Goal: Task Accomplishment & Management: Manage account settings

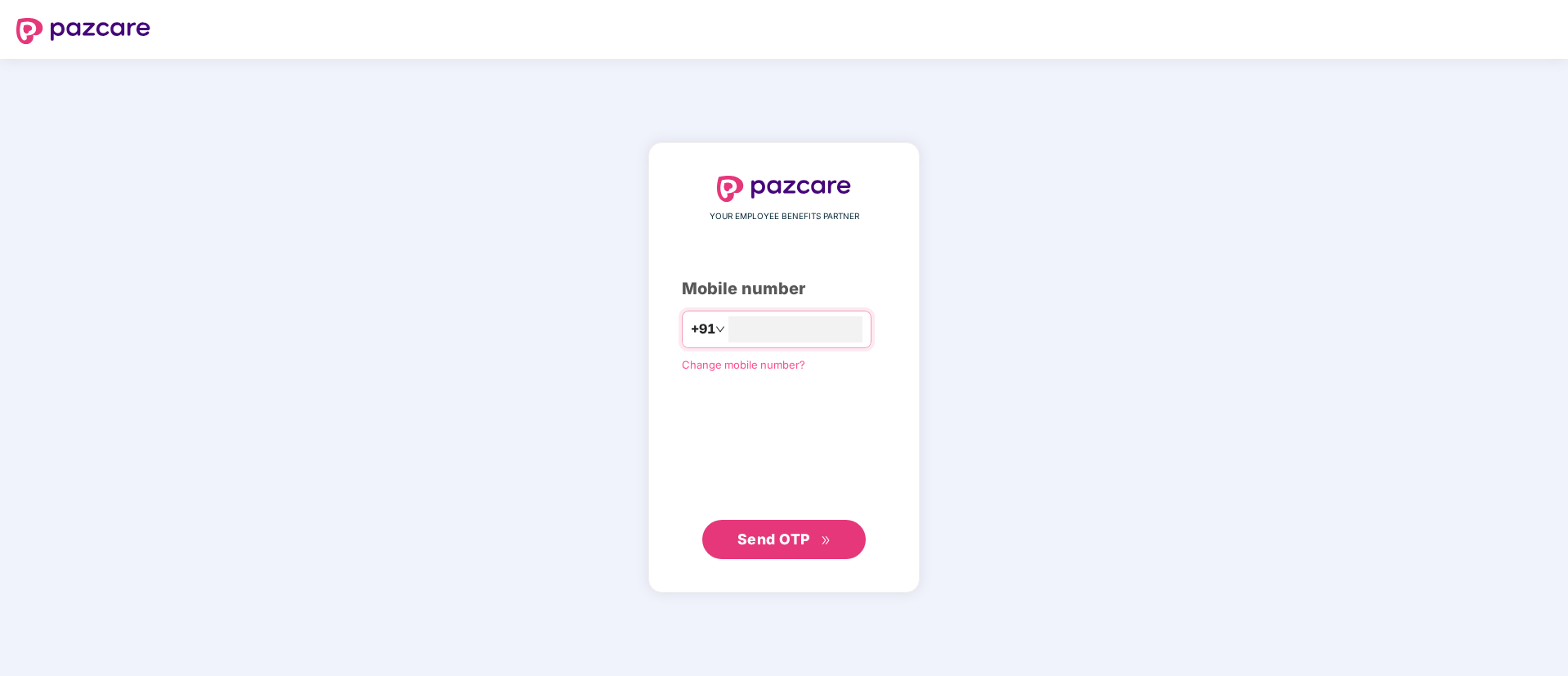
type input "**********"
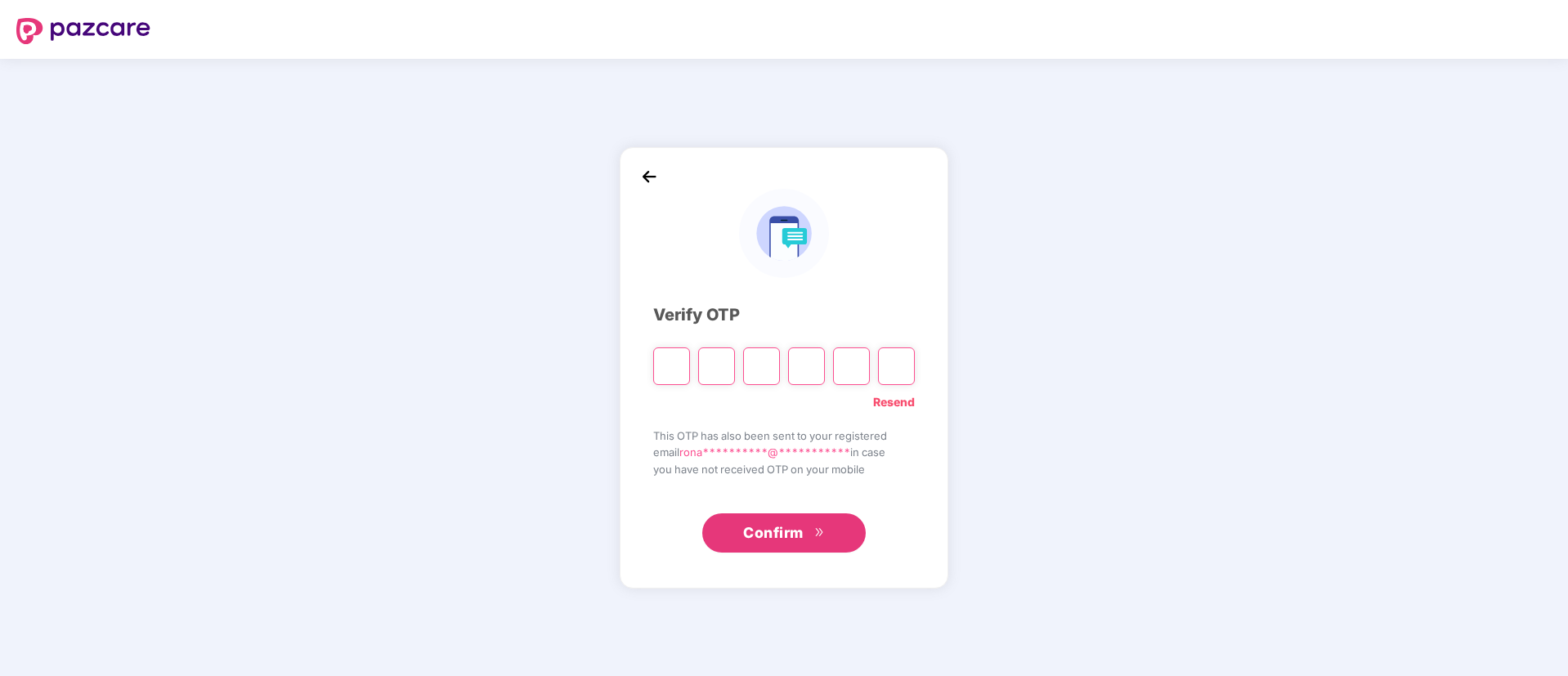
type input "*"
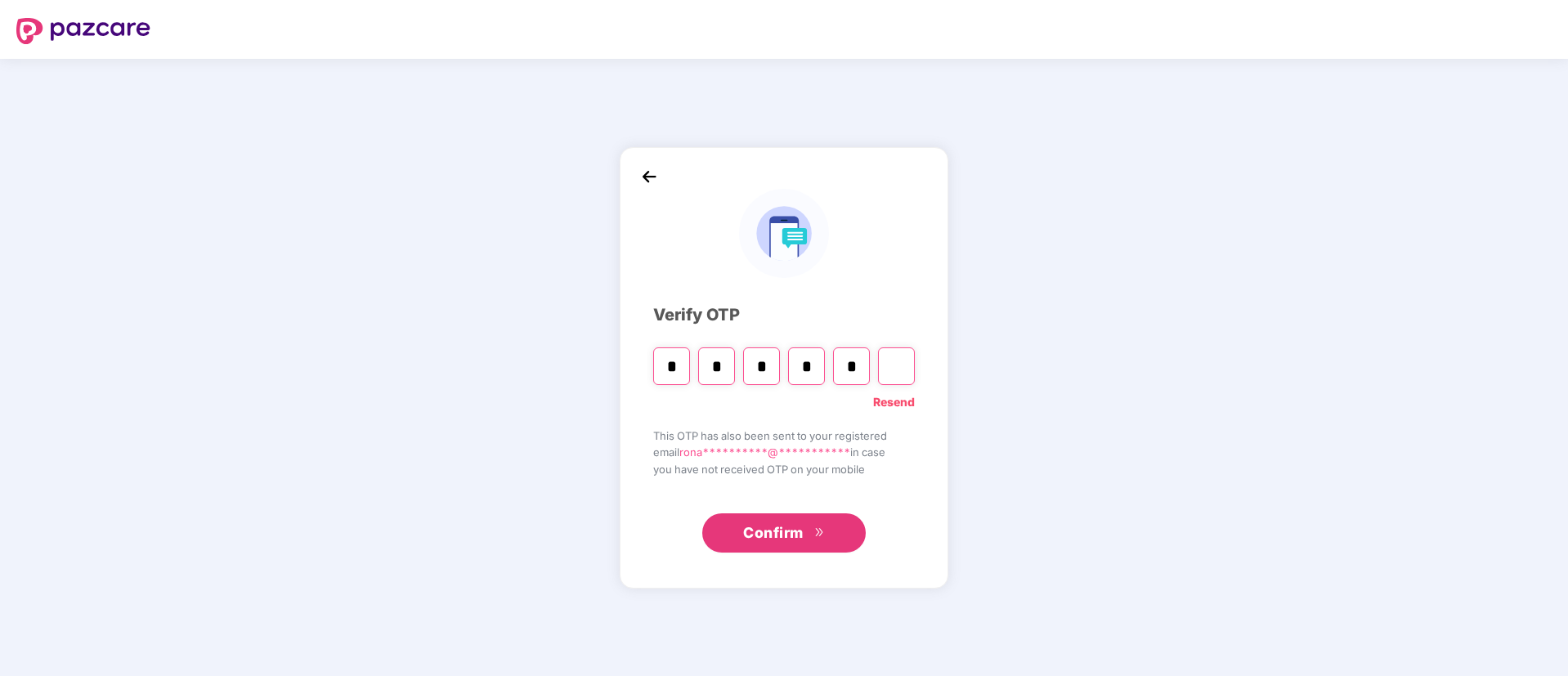
type input "*"
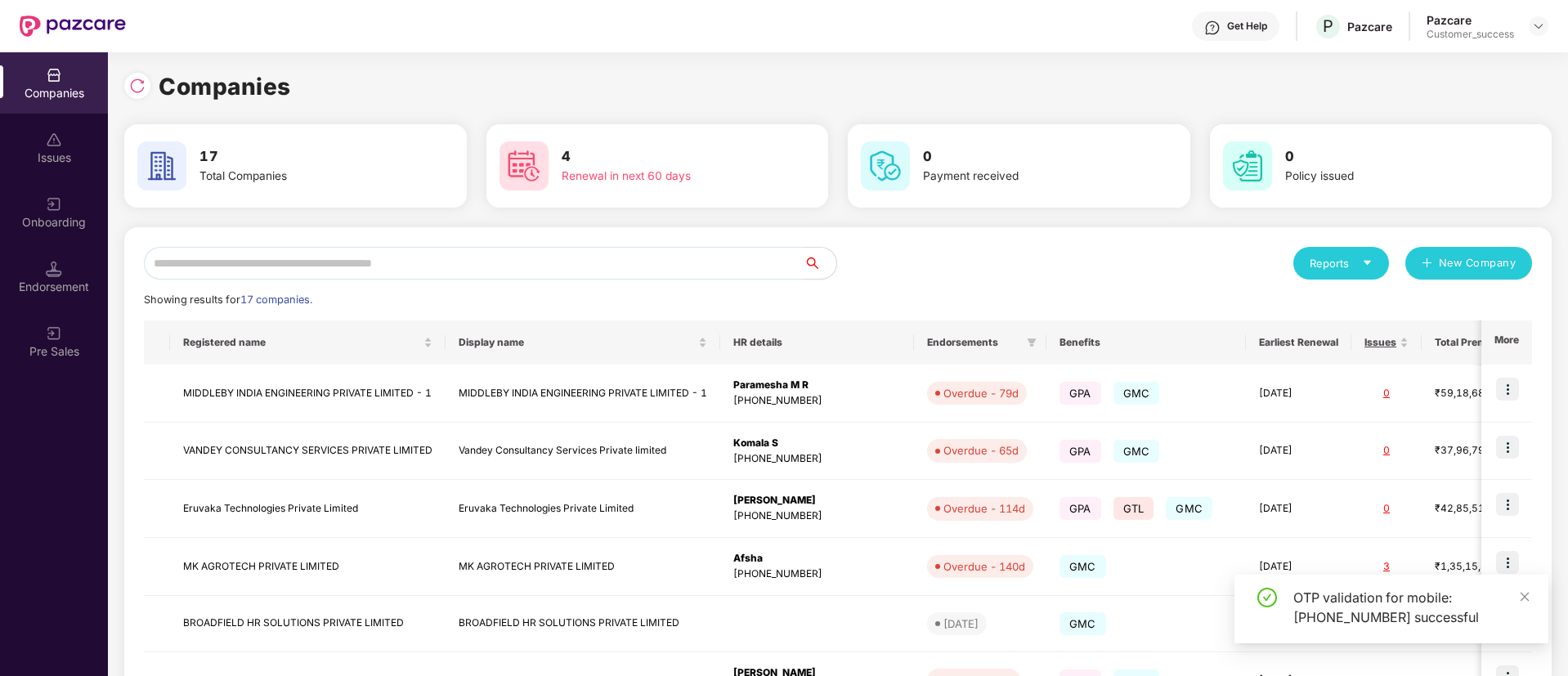
click at [678, 259] on input "text" at bounding box center [473, 263] width 660 height 32
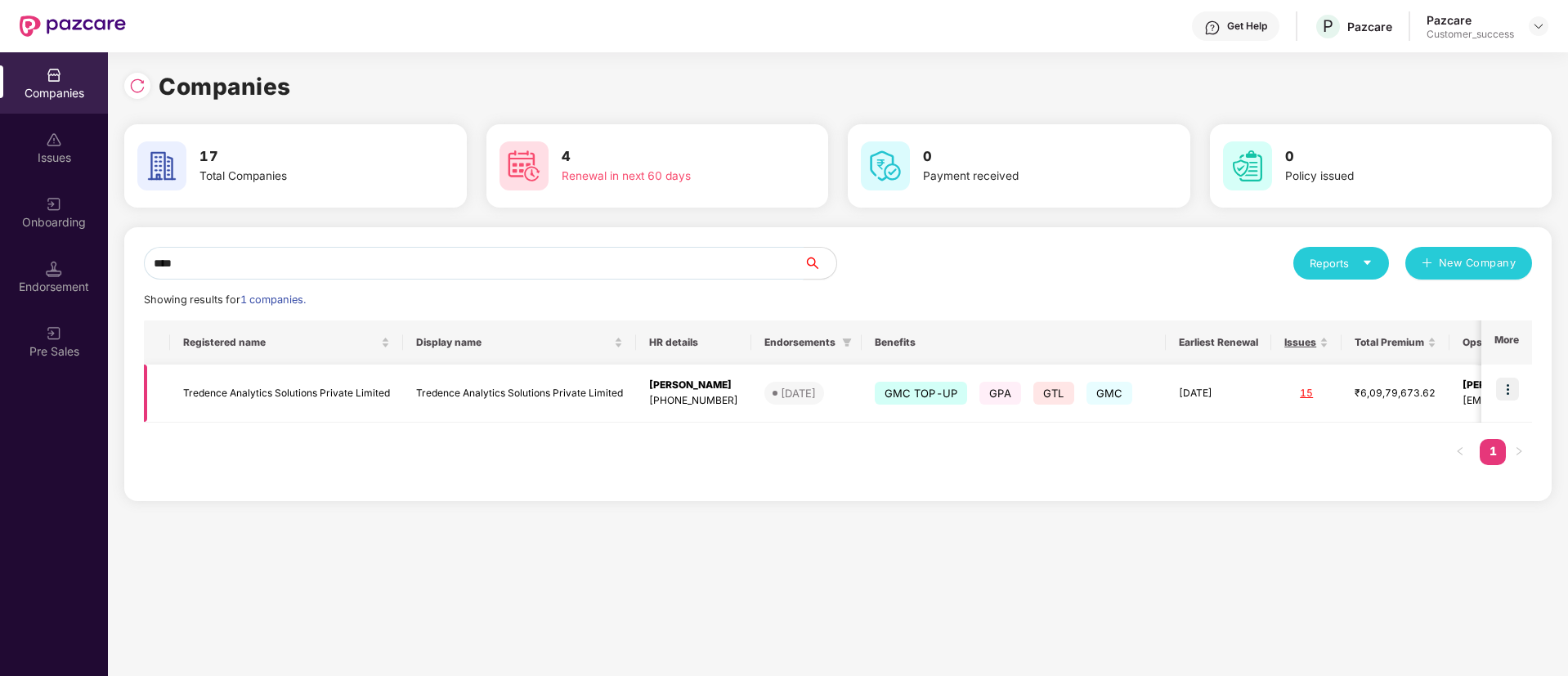
type input "****"
click at [1517, 392] on img at bounding box center [1507, 389] width 22 height 22
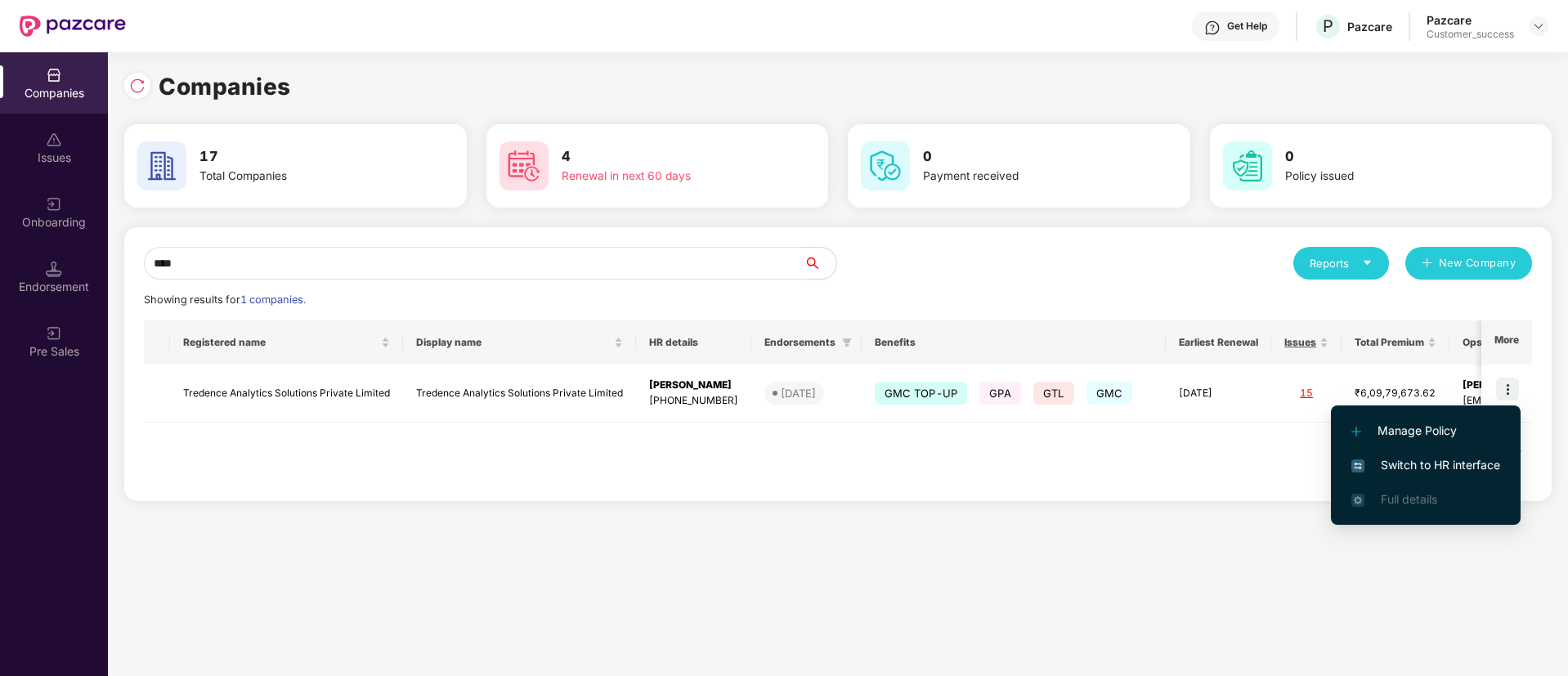
click at [1440, 449] on li "Switch to HR interface" at bounding box center [1425, 465] width 189 height 34
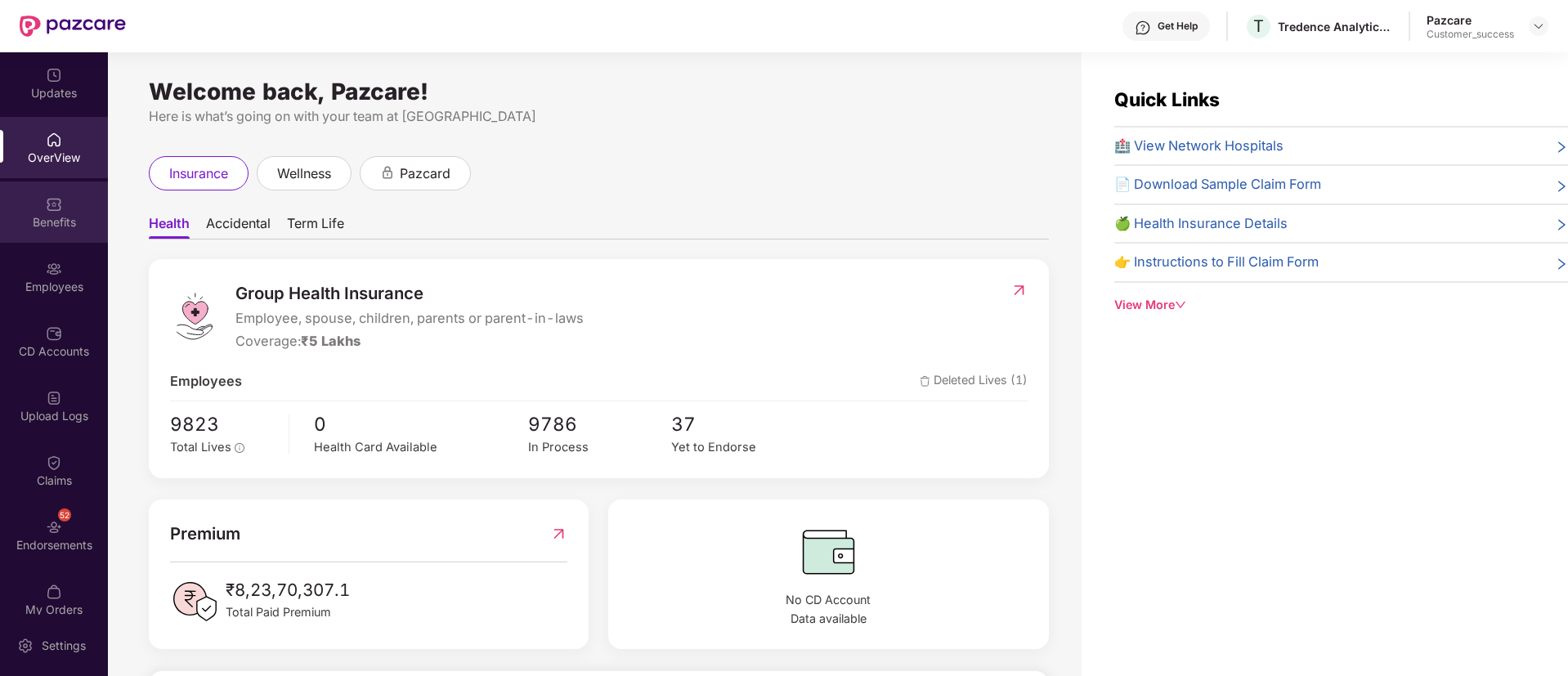
click at [50, 209] on img at bounding box center [54, 204] width 16 height 16
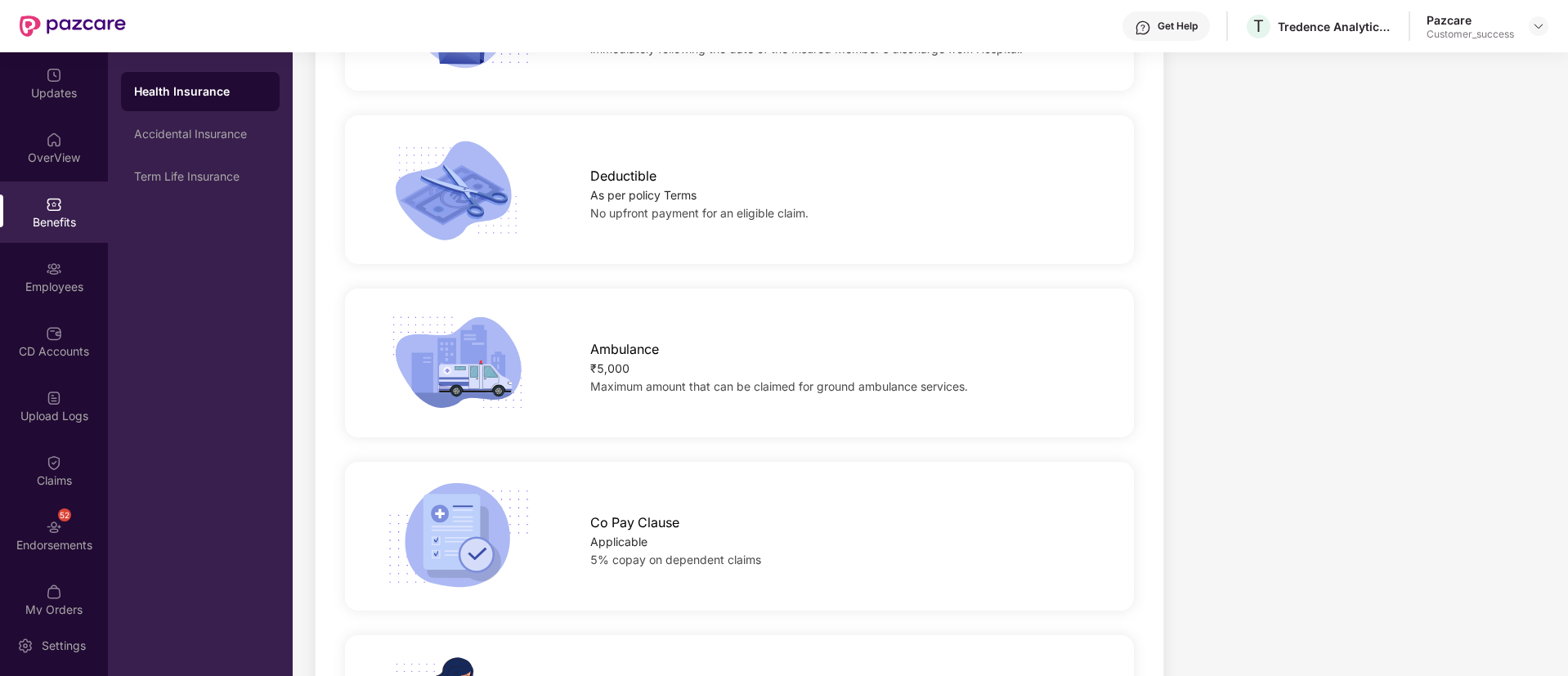
scroll to position [1338, 0]
click at [56, 272] on img at bounding box center [54, 268] width 16 height 16
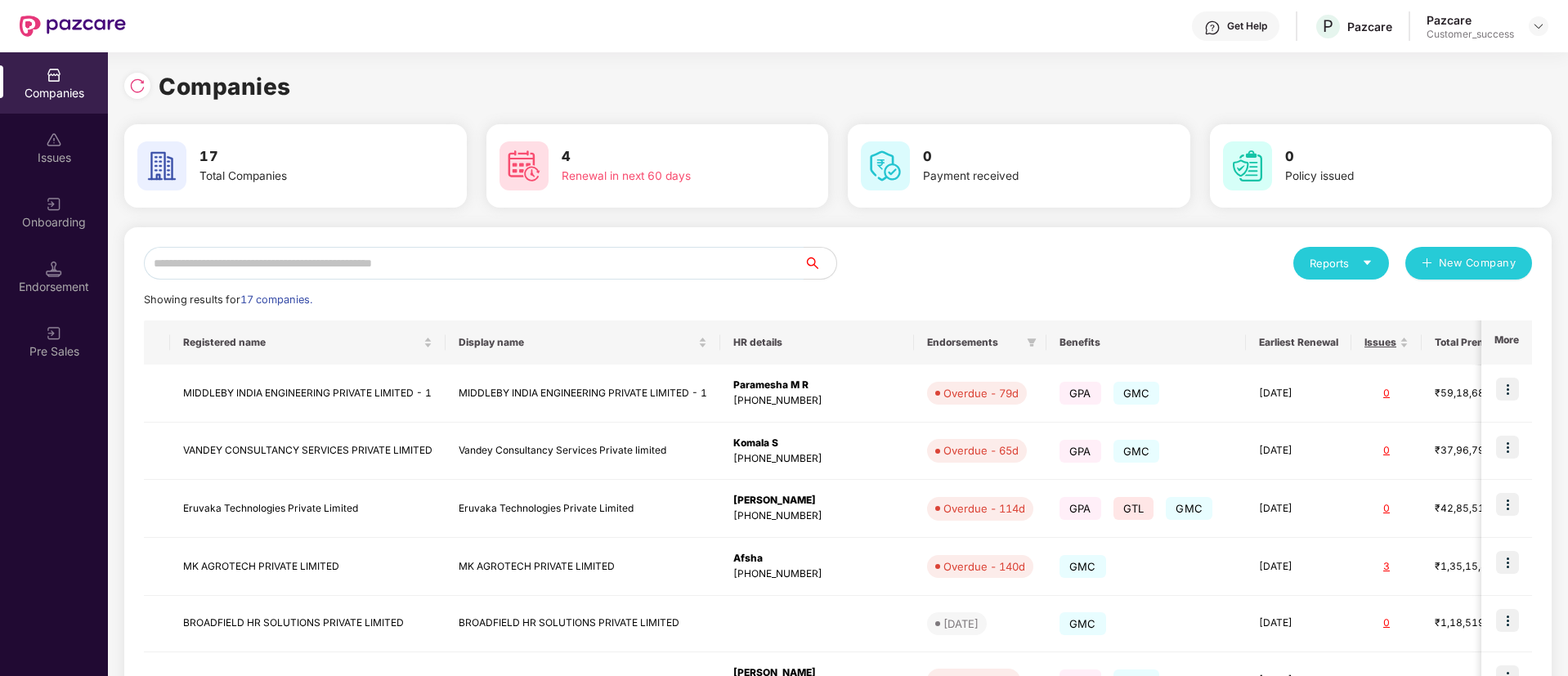
click at [290, 261] on input "text" at bounding box center [473, 263] width 660 height 32
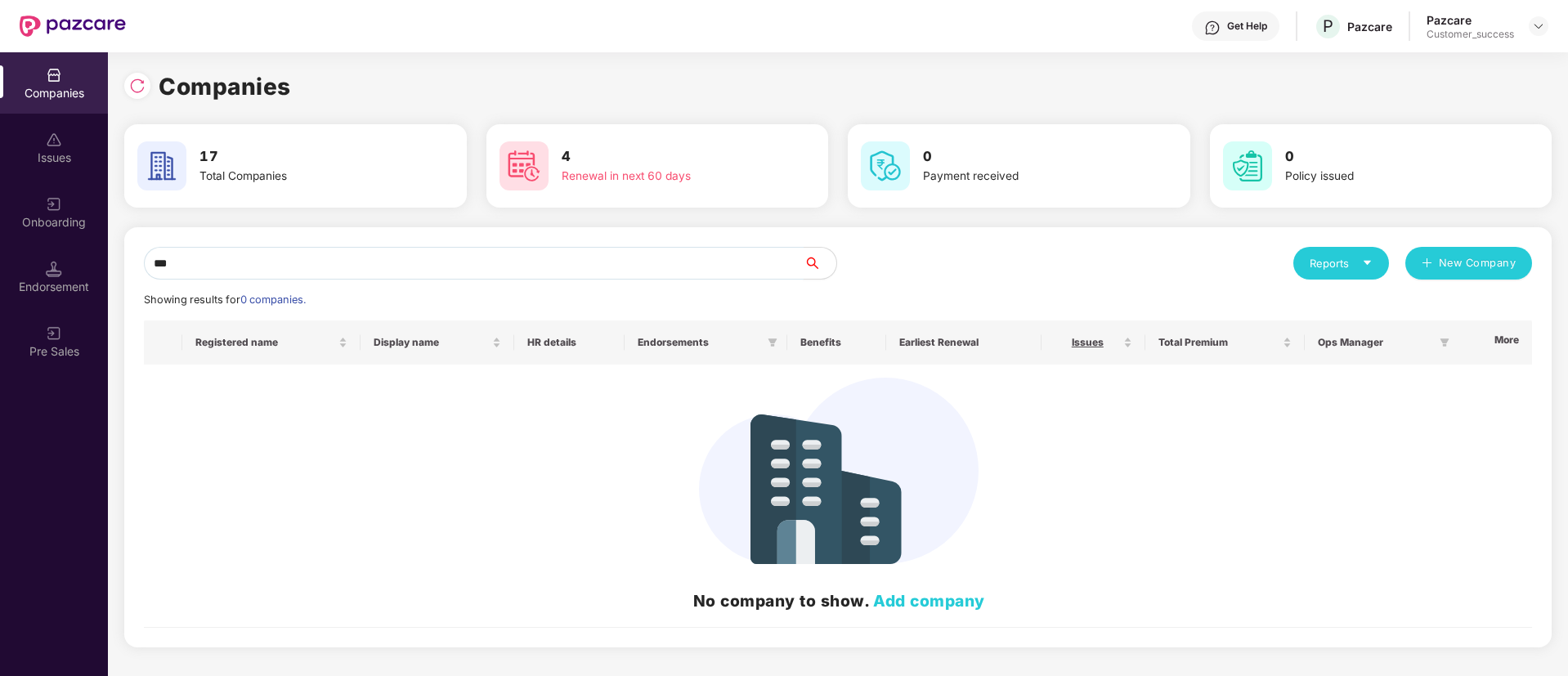
type input "*"
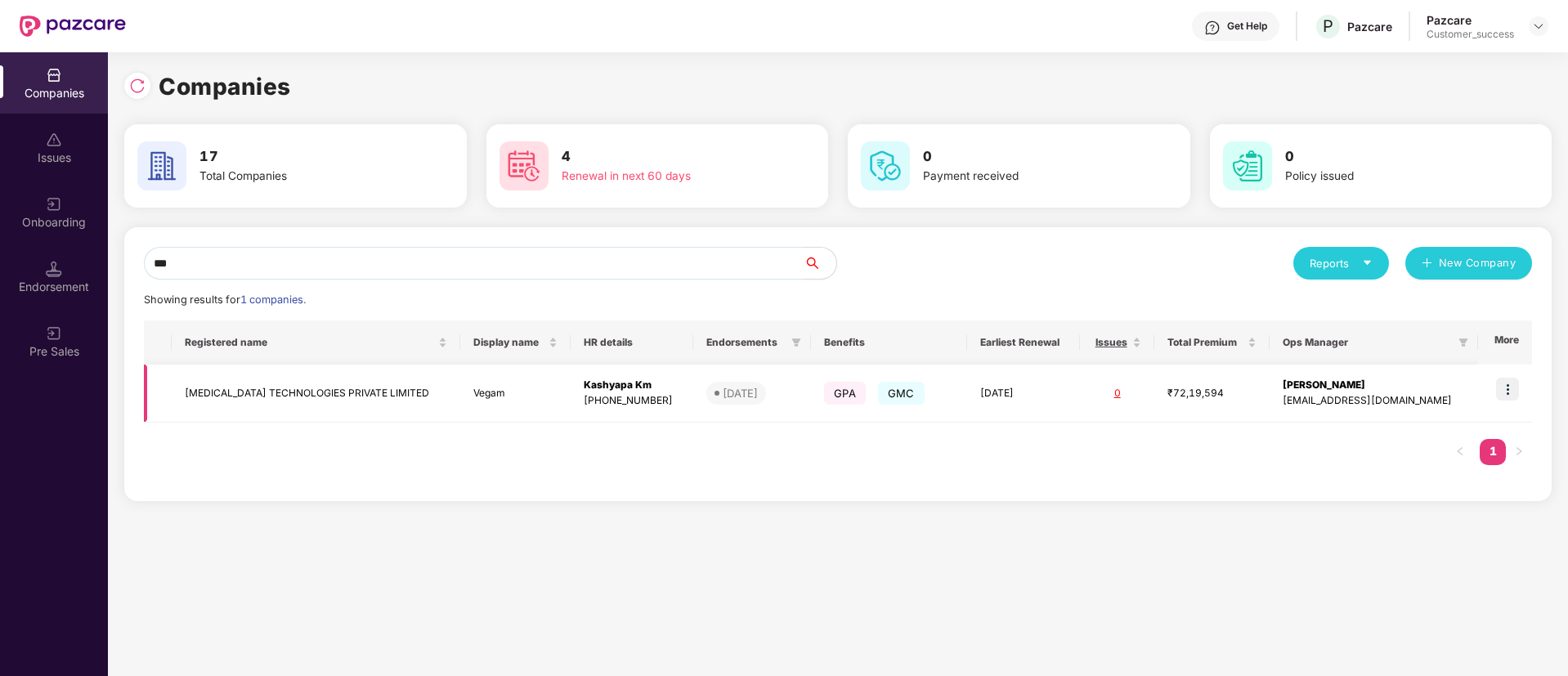
type input "***"
click at [1518, 390] on img at bounding box center [1507, 389] width 22 height 22
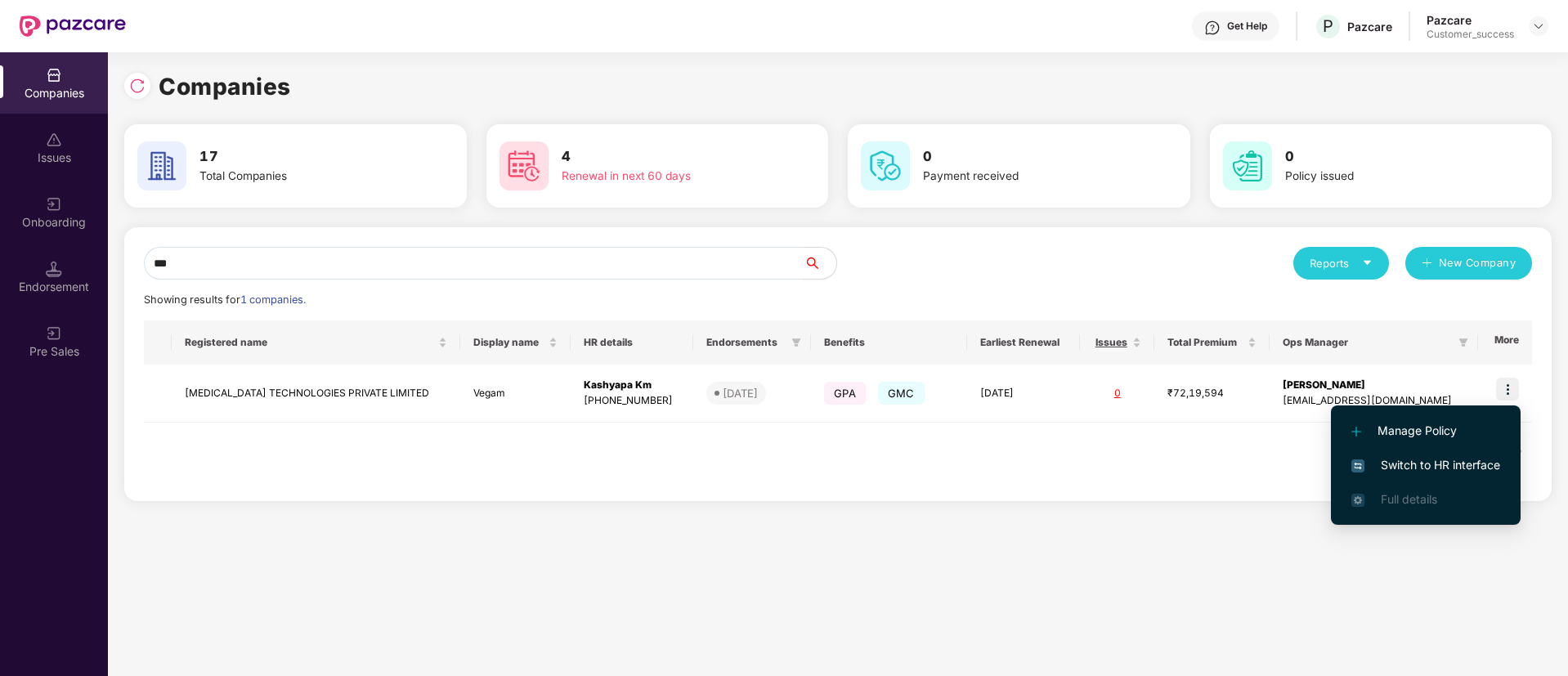
click at [1377, 461] on span "Switch to HR interface" at bounding box center [1426, 465] width 149 height 18
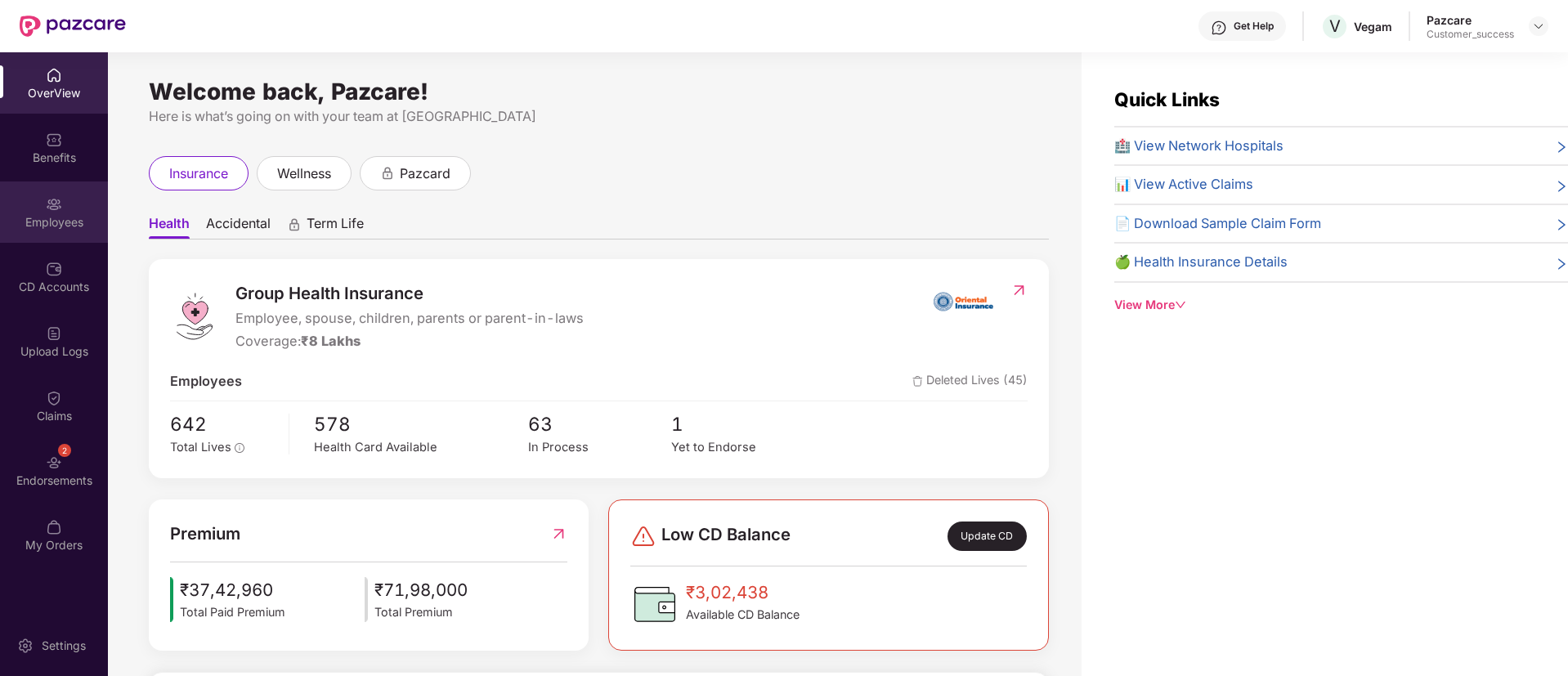
click at [48, 237] on div "Employees" at bounding box center [54, 212] width 108 height 61
